Goal: Register for event/course

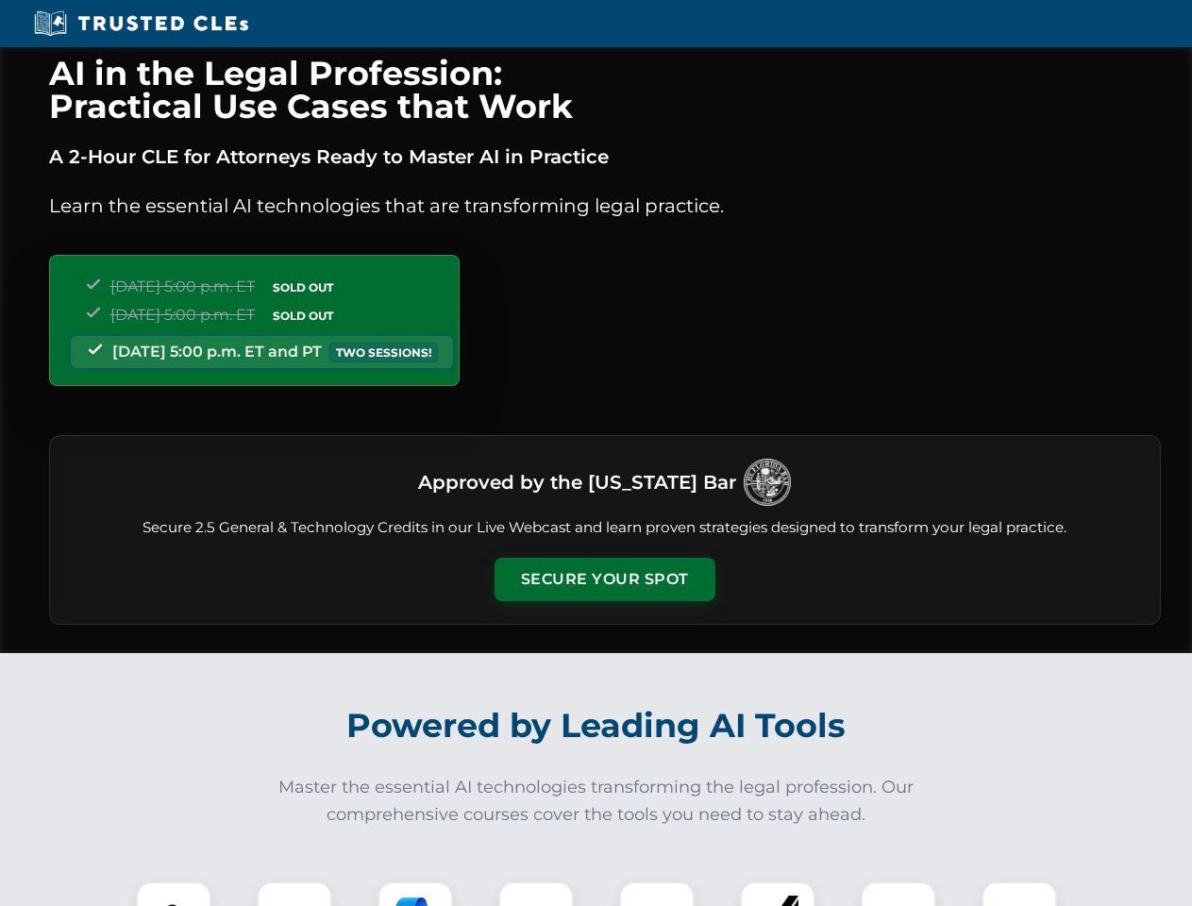
click at [604, 580] on button "Secure Your Spot" at bounding box center [605, 579] width 221 height 43
click at [174, 894] on img at bounding box center [173, 919] width 55 height 55
click at [295, 894] on div at bounding box center [295, 920] width 76 height 76
